Goal: Task Accomplishment & Management: Use online tool/utility

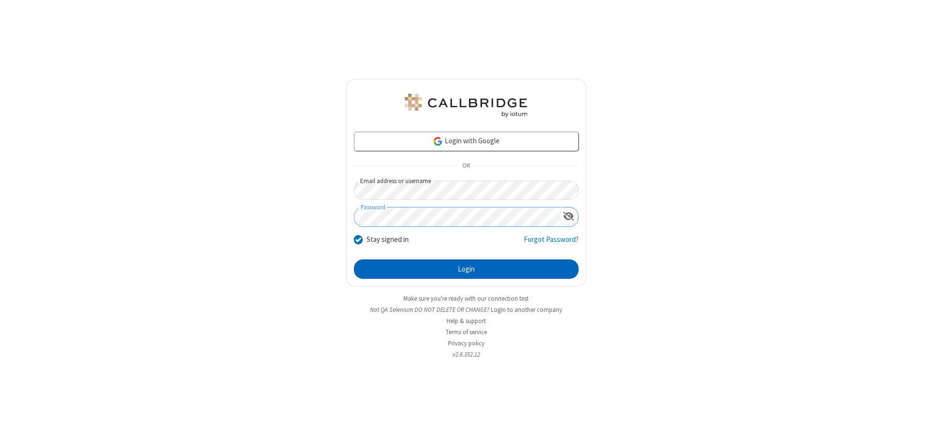
click at [466, 269] on button "Login" at bounding box center [466, 268] width 225 height 19
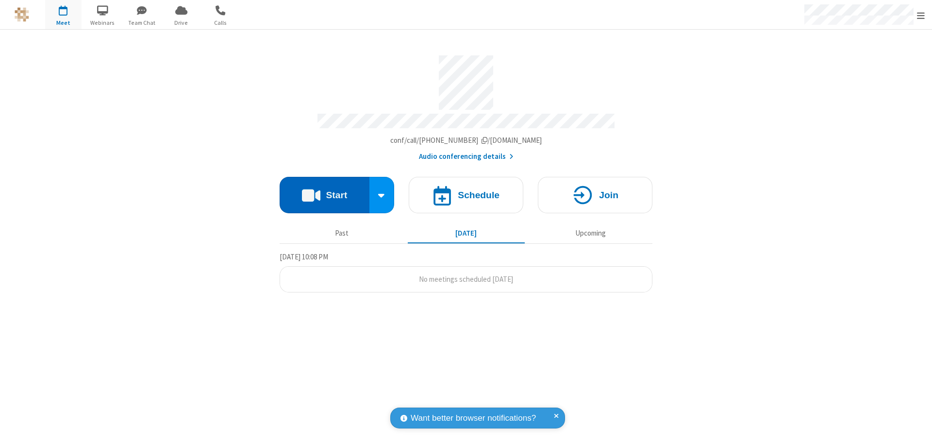
click at [324, 190] on button "Start" at bounding box center [325, 195] width 90 height 36
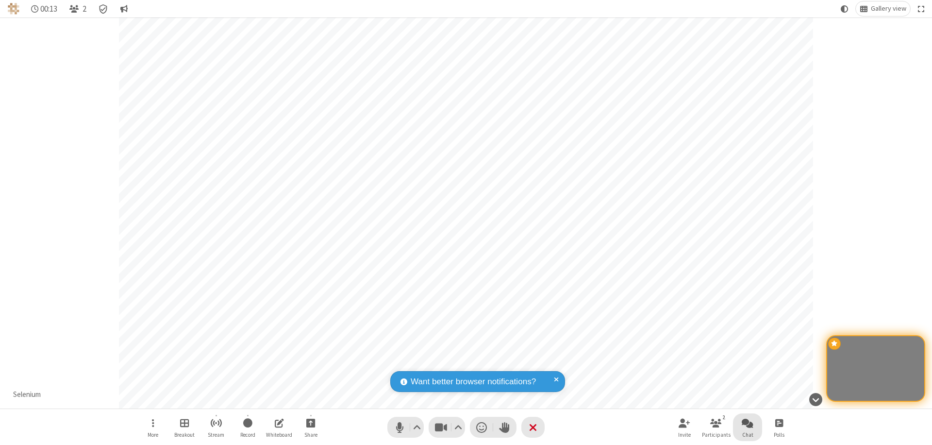
click at [747, 422] on span "Open chat" at bounding box center [748, 422] width 12 height 12
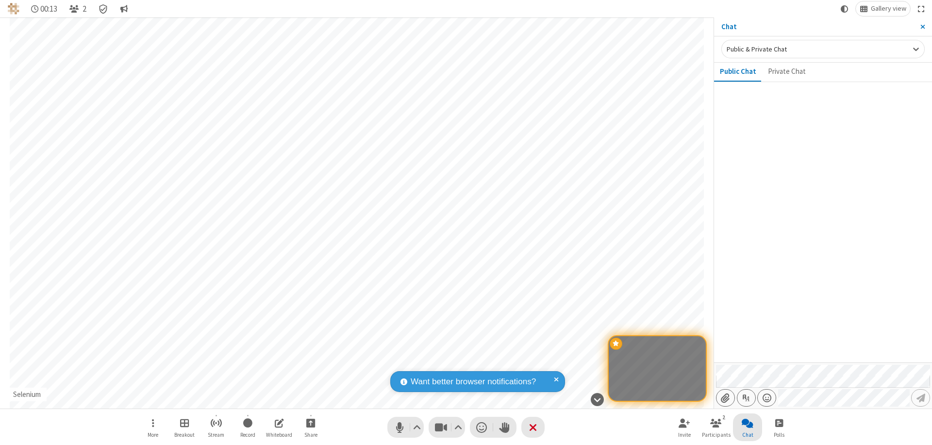
type input "C:\fakepath\doc_test.docx"
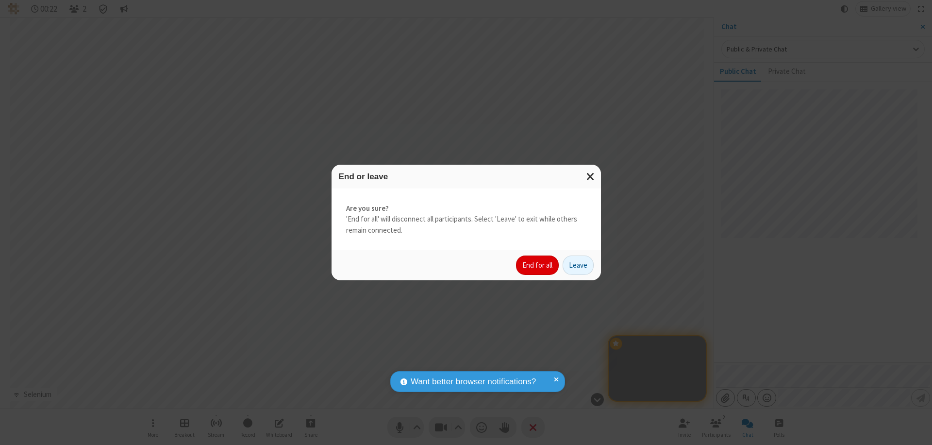
click at [538, 265] on button "End for all" at bounding box center [537, 264] width 43 height 19
